Goal: Transaction & Acquisition: Purchase product/service

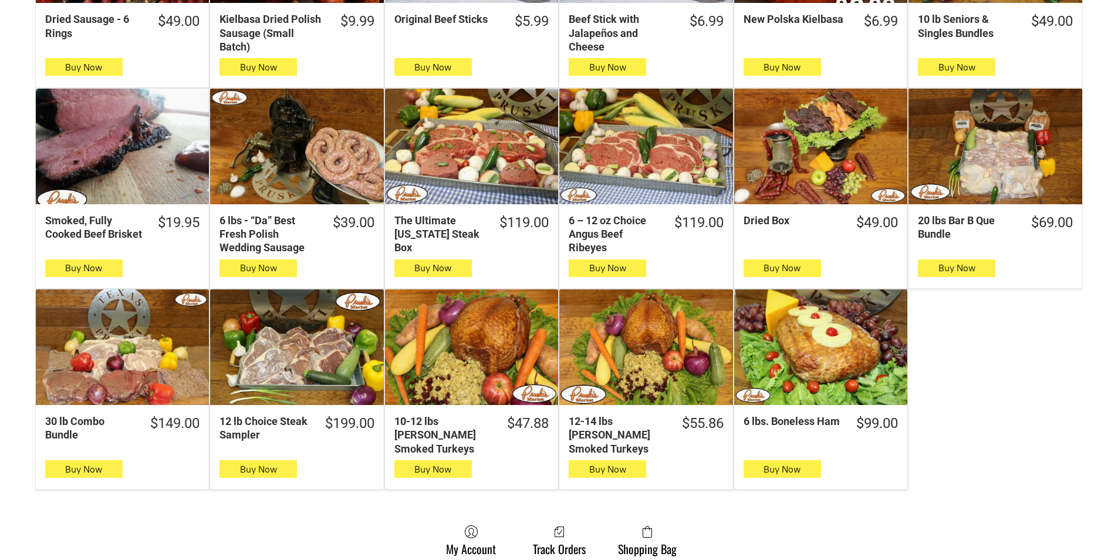
scroll to position [528, 0]
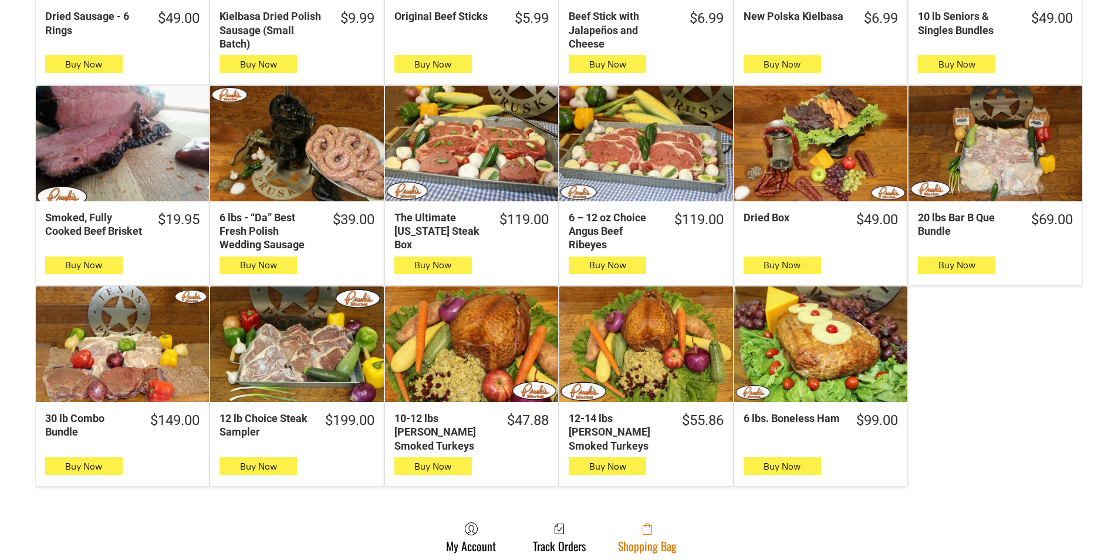
click at [617, 522] on link "Shopping Bag" at bounding box center [647, 537] width 70 height 31
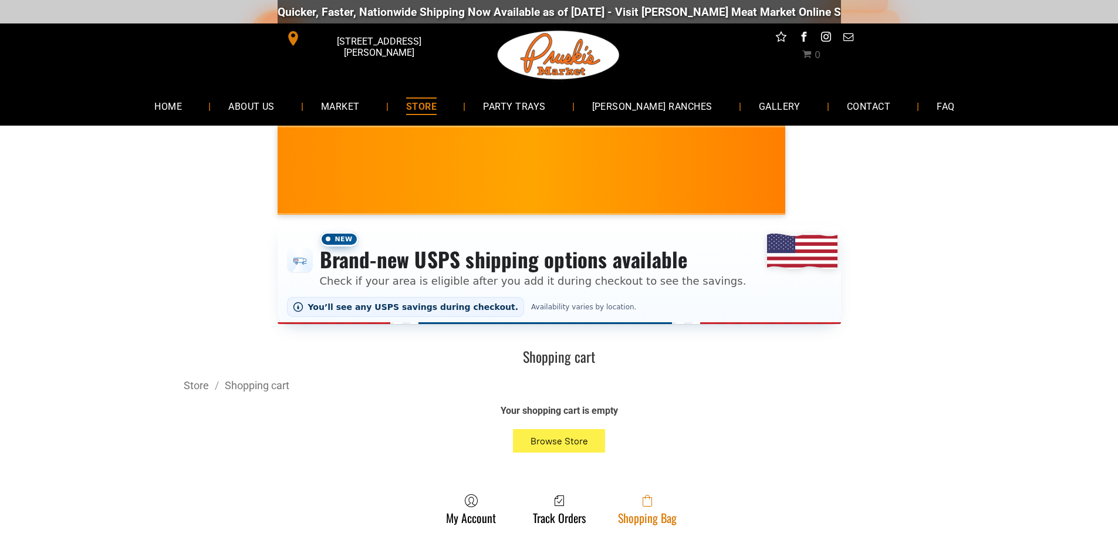
click at [664, 522] on link "Shopping Bag" at bounding box center [647, 509] width 70 height 31
click at [630, 524] on link "Shopping Bag" at bounding box center [647, 509] width 70 height 31
click at [652, 524] on link "Shopping Bag" at bounding box center [647, 509] width 70 height 31
